Goal: Task Accomplishment & Management: Manage account settings

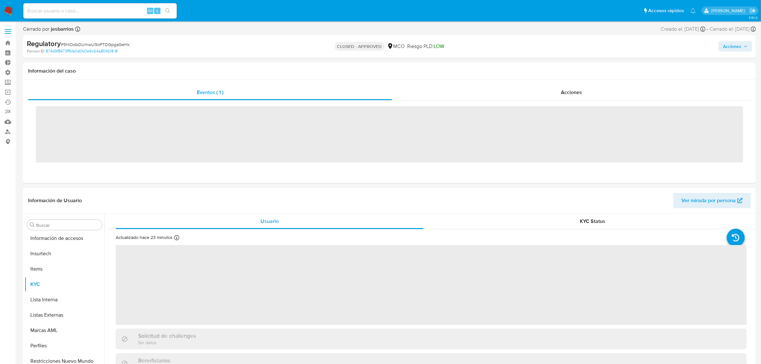
scroll to position [300, 0]
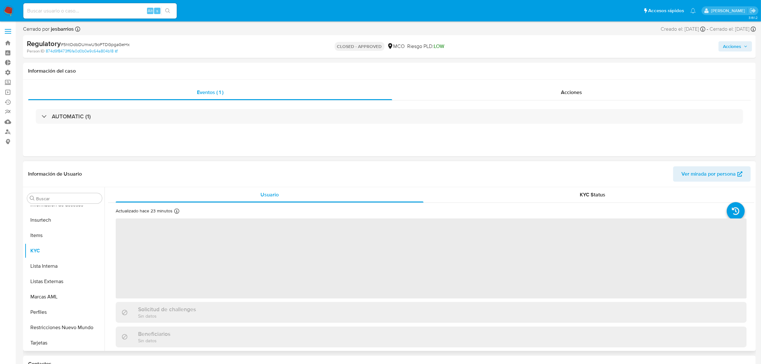
select select "10"
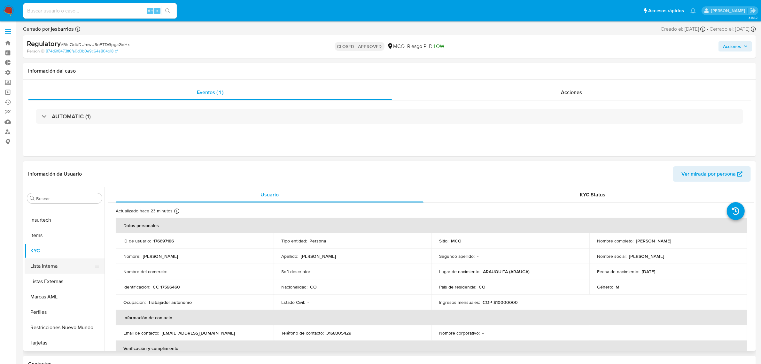
click at [44, 266] on button "Lista Interna" at bounding box center [62, 265] width 75 height 15
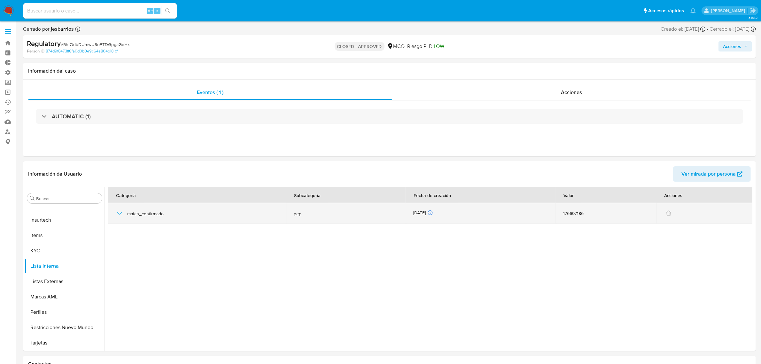
click at [119, 213] on icon "button" at bounding box center [120, 213] width 8 height 8
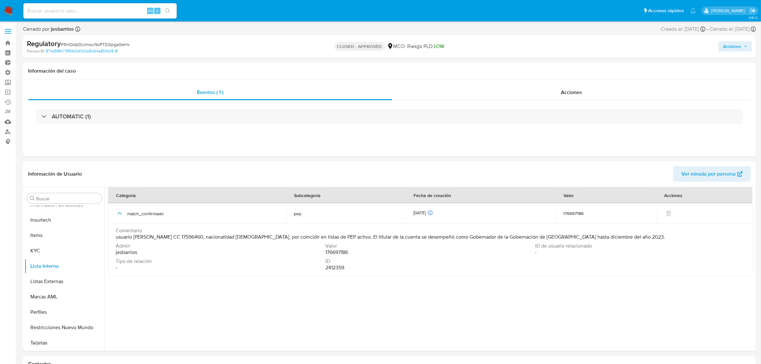
click at [724, 52] on div "Acciones" at bounding box center [632, 46] width 240 height 15
click at [724, 47] on span "Acciones" at bounding box center [732, 46] width 18 height 10
click at [582, 61] on div "Resolución del caso Alt r" at bounding box center [561, 66] width 61 height 17
click at [11, 9] on img at bounding box center [8, 10] width 11 height 11
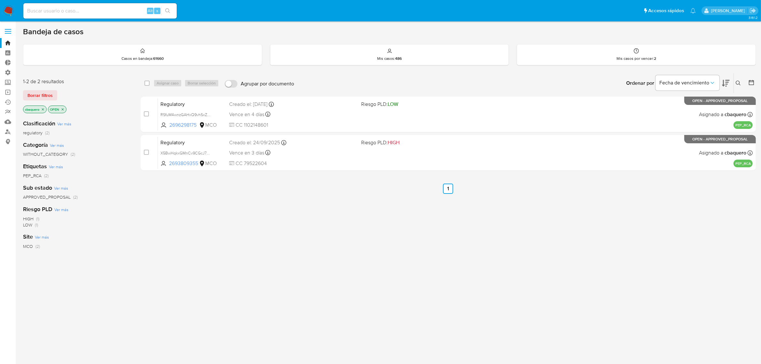
click at [9, 15] on img at bounding box center [8, 10] width 11 height 11
click at [127, 12] on input at bounding box center [99, 11] width 153 height 8
paste input "7qxwgQktppPffZfI8OlDIhMS"
type input "7qxwgQktppPffZfI8OlDIhMS"
click at [99, 8] on input "7qxwgQktppPffZfI8OlDIhMS" at bounding box center [99, 11] width 153 height 8
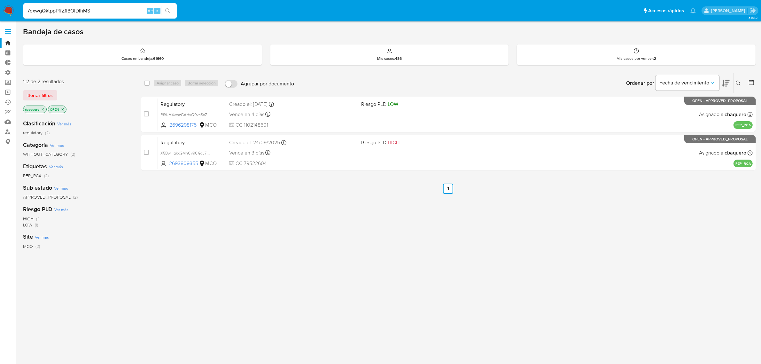
click at [99, 8] on input "7qxwgQktppPffZfI8OlDIhMS" at bounding box center [99, 11] width 153 height 8
click at [43, 109] on icon "close-filter" at bounding box center [43, 109] width 2 height 2
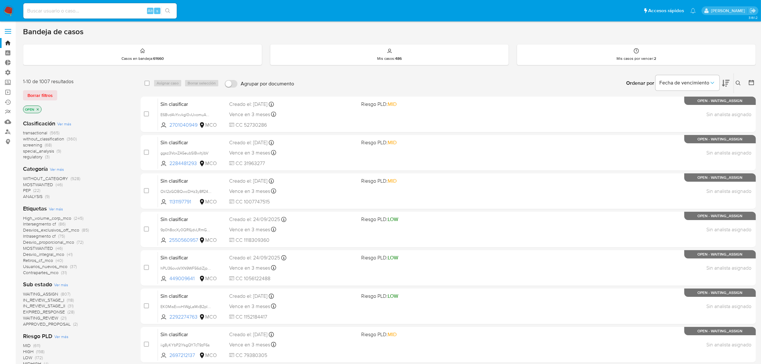
click at [736, 86] on button at bounding box center [738, 83] width 11 height 8
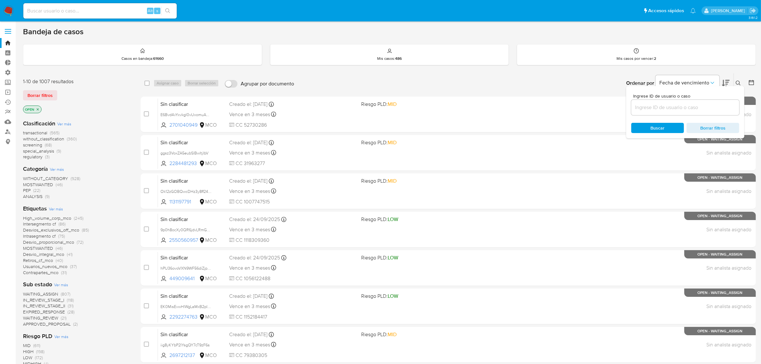
click at [667, 114] on div at bounding box center [685, 107] width 108 height 15
click at [664, 111] on div at bounding box center [685, 107] width 108 height 15
click at [664, 111] on input at bounding box center [685, 107] width 108 height 8
paste input "7qxwgQktppPffZfI8OlDIhMS"
type input "7qxwgQktppPffZfI8OlDIhMS"
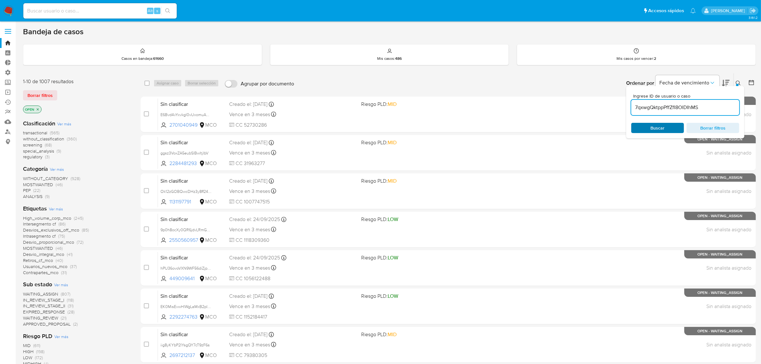
click at [658, 126] on div "Buscar Borrar filtros" at bounding box center [685, 128] width 108 height 10
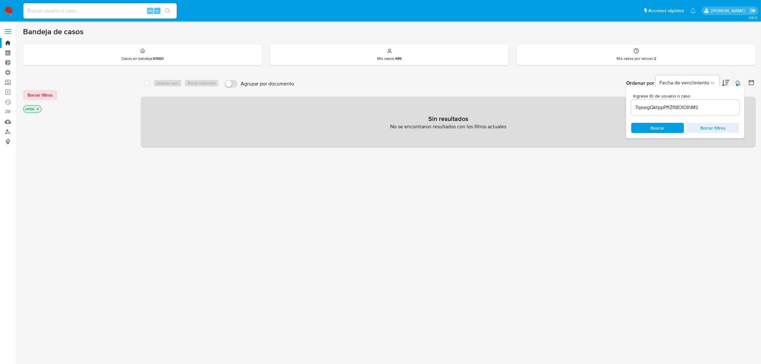
click at [39, 107] on icon "close-filter" at bounding box center [38, 109] width 4 height 4
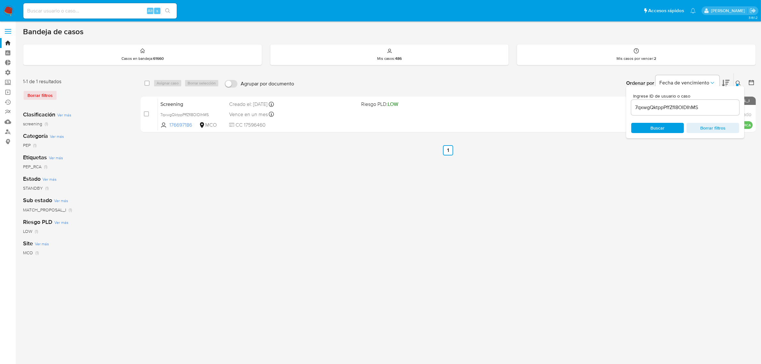
click at [350, 184] on div "select-all-cases-checkbox Asignar caso Borrar selección Agrupar por documento O…" at bounding box center [448, 213] width 615 height 280
click at [650, 130] on span "Buscar" at bounding box center [657, 128] width 14 height 10
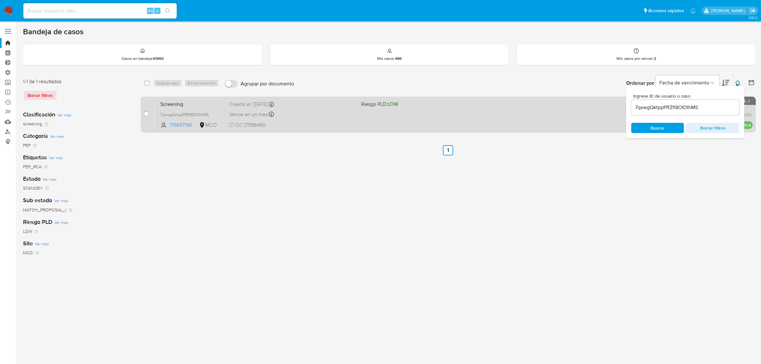
click at [323, 124] on span "CC 17596460" at bounding box center [292, 124] width 127 height 7
click at [145, 114] on input "checkbox" at bounding box center [146, 113] width 5 height 5
checkbox input "true"
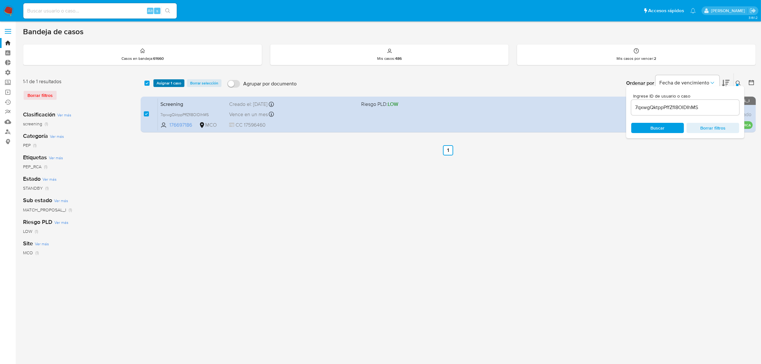
click at [165, 83] on span "Asignar 1 caso" at bounding box center [169, 83] width 25 height 6
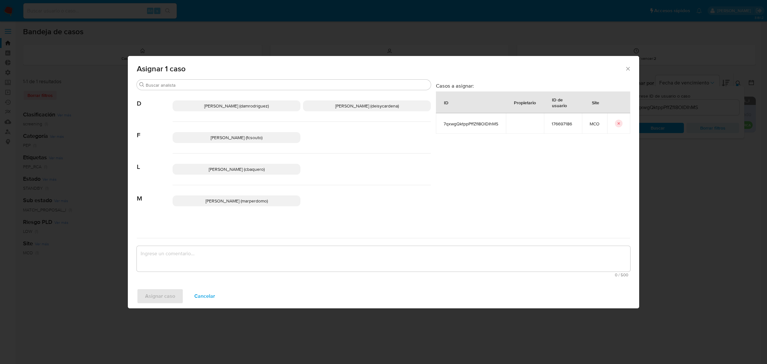
click at [234, 166] on span "Laura Camila Baquero Beltran (cbaquero)" at bounding box center [237, 169] width 56 height 6
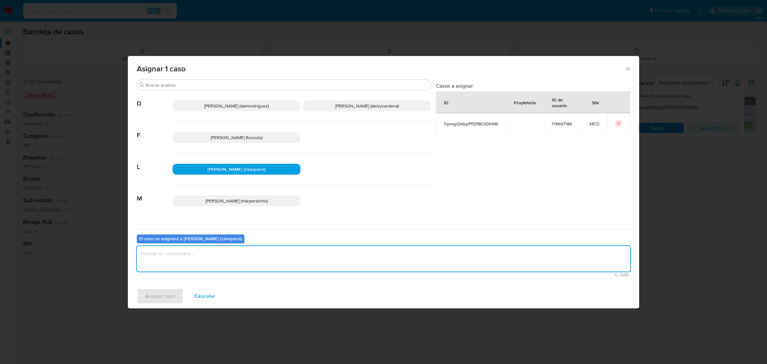
click at [183, 261] on textarea "assign-modal" at bounding box center [383, 259] width 493 height 26
type textarea "PEP"
click at [164, 307] on div "Asignar caso Cancelar" at bounding box center [383, 296] width 511 height 24
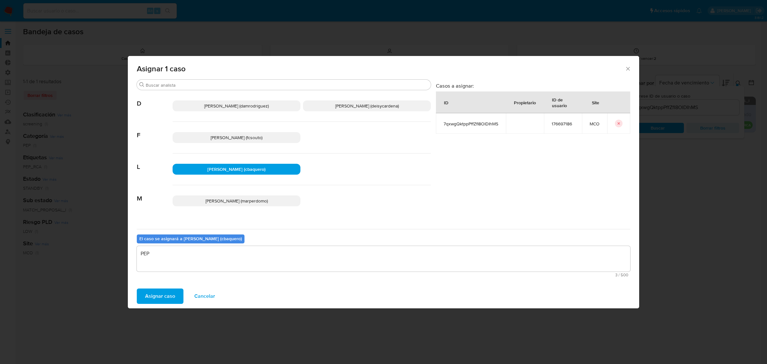
click at [161, 301] on span "Asignar caso" at bounding box center [160, 296] width 30 height 14
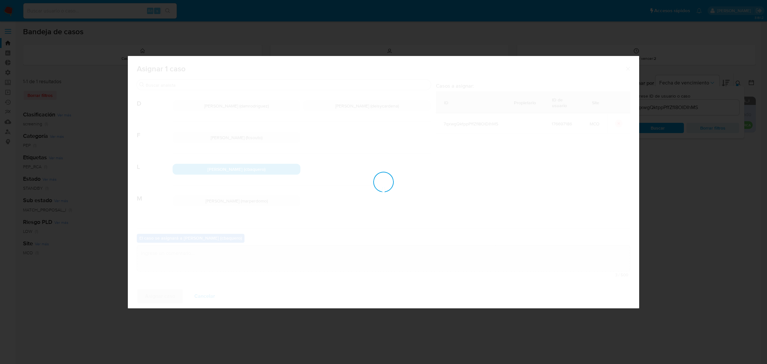
checkbox input "false"
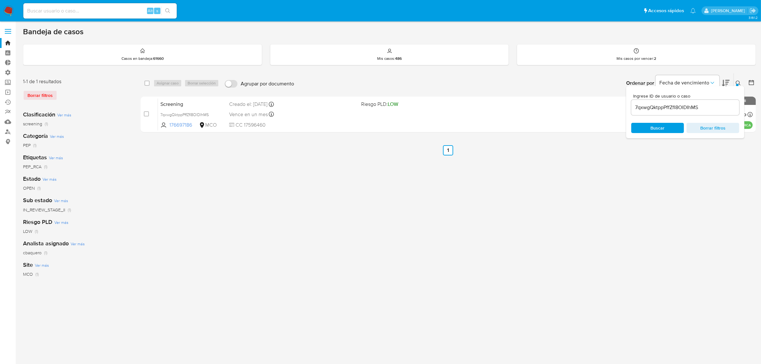
click at [12, 10] on img at bounding box center [8, 10] width 11 height 11
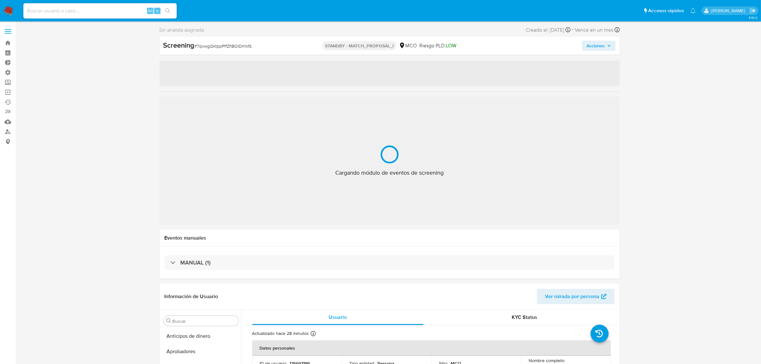
scroll to position [300, 0]
select select "10"
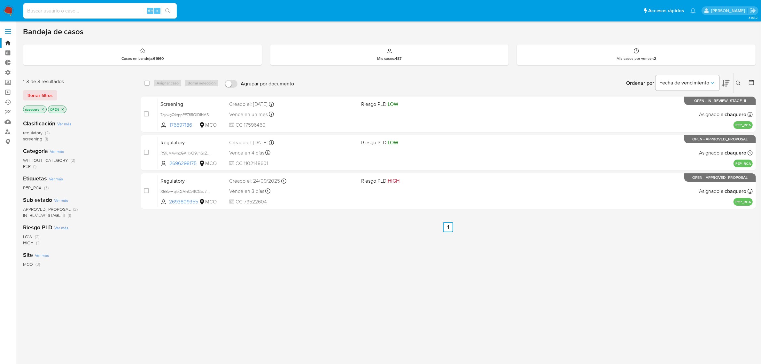
click at [7, 10] on img at bounding box center [8, 10] width 11 height 11
